Goal: Find specific page/section: Find specific page/section

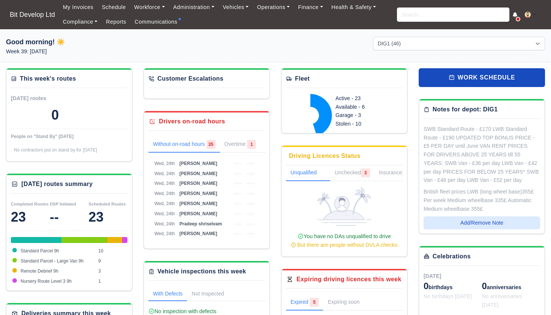
select select "2"
click at [190, 161] on span "[PERSON_NAME]" at bounding box center [198, 163] width 38 height 5
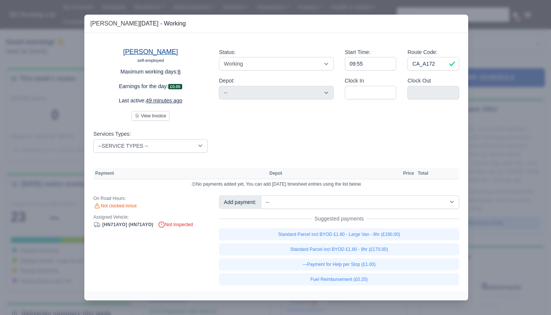
click at [162, 54] on link "[PERSON_NAME]" at bounding box center [150, 51] width 55 height 7
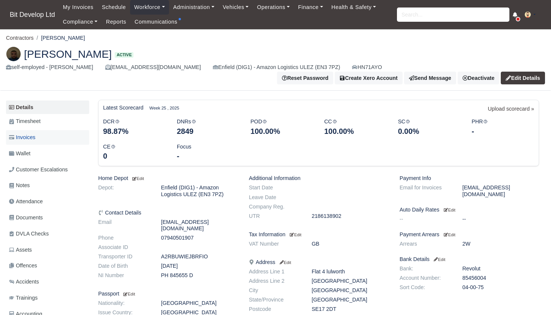
click at [39, 130] on link "Invoices" at bounding box center [47, 137] width 83 height 15
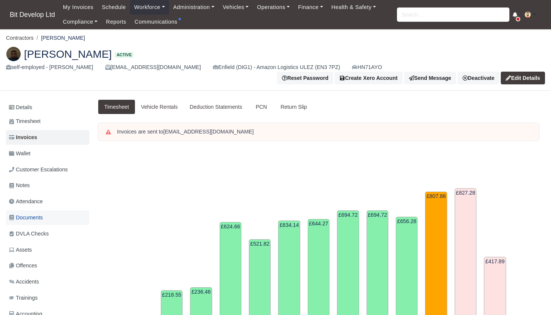
click at [33, 213] on span "Documents" at bounding box center [26, 217] width 34 height 9
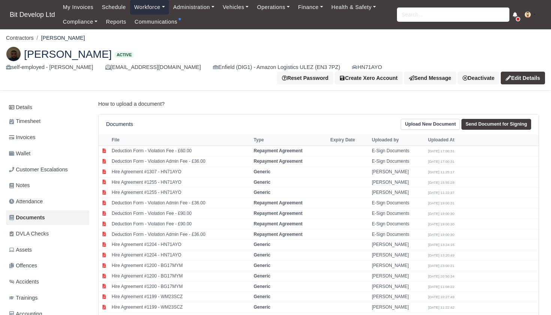
click at [155, 8] on link "Workforce" at bounding box center [149, 7] width 39 height 15
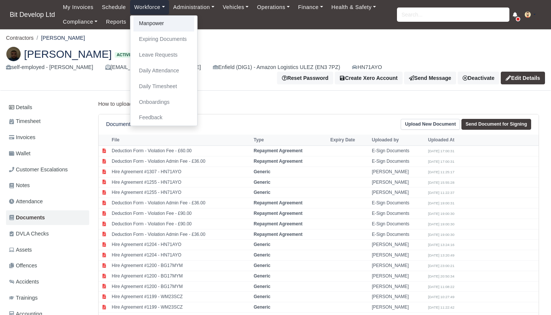
click at [155, 26] on link "Manpower" at bounding box center [163, 24] width 61 height 16
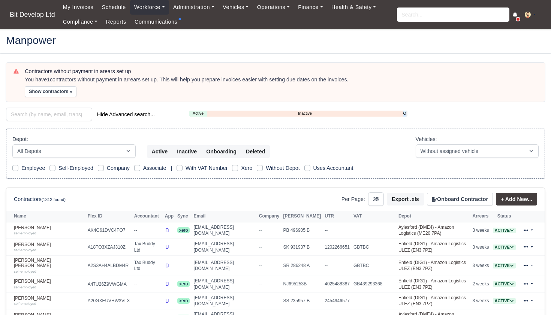
select select "25"
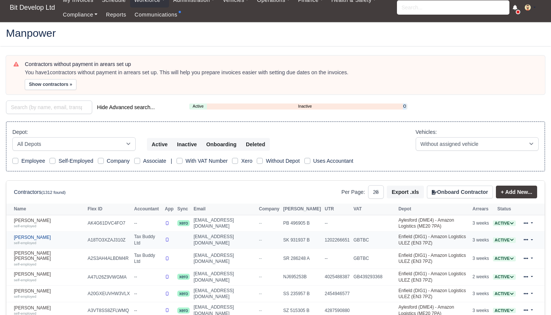
click at [40, 235] on link "[PERSON_NAME] self-employed" at bounding box center [49, 240] width 70 height 11
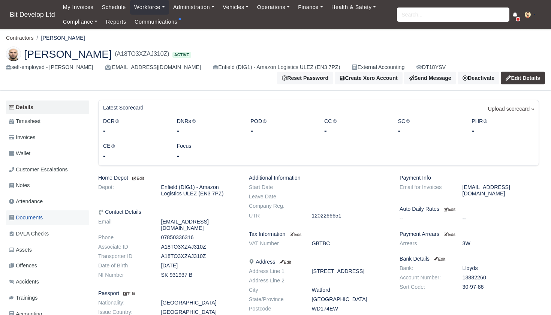
click at [37, 217] on span "Documents" at bounding box center [26, 217] width 34 height 9
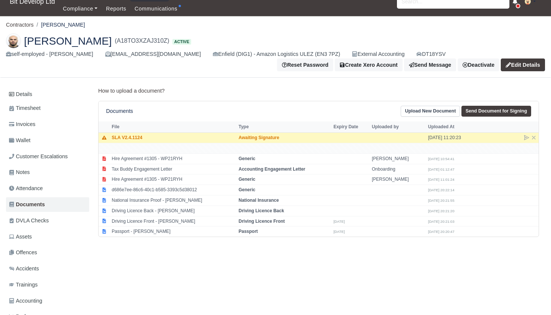
scroll to position [9, 0]
